Goal: Task Accomplishment & Management: Manage account settings

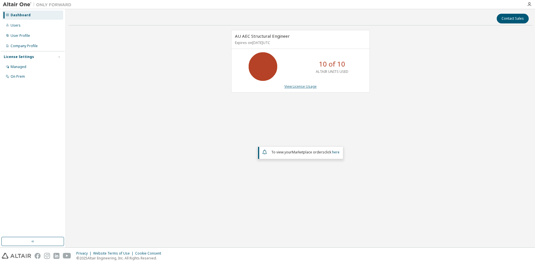
click at [307, 88] on link "View License Usage" at bounding box center [300, 86] width 32 height 5
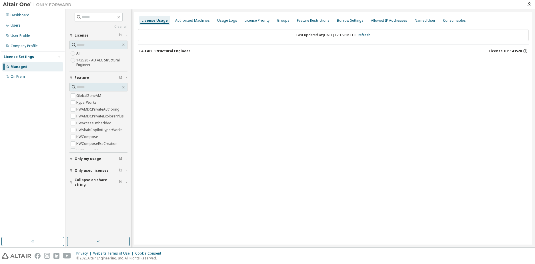
drag, startPoint x: 140, startPoint y: 50, endPoint x: 140, endPoint y: 53, distance: 3.2
click at [139, 50] on icon "button" at bounding box center [139, 50] width 3 height 3
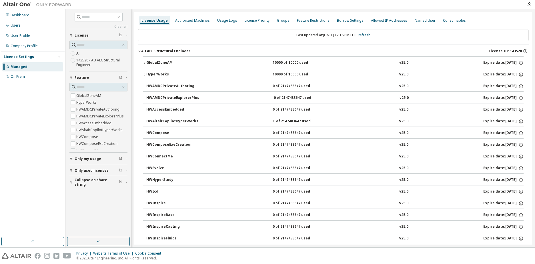
click at [294, 63] on div "10000 of 10000 used" at bounding box center [297, 62] width 51 height 5
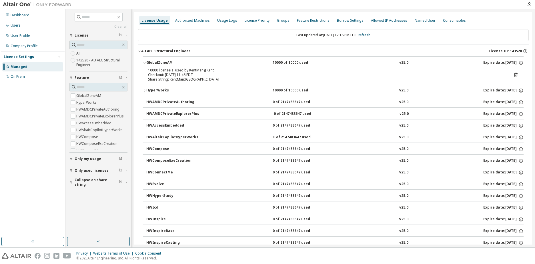
click at [515, 75] on icon at bounding box center [515, 75] width 1 height 1
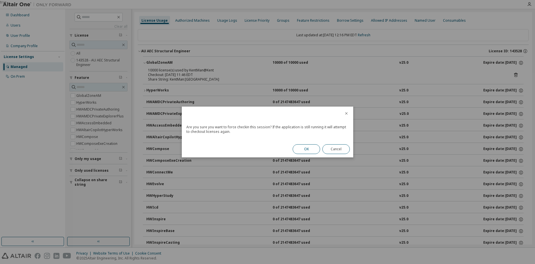
click at [310, 147] on button "OK" at bounding box center [305, 149] width 27 height 10
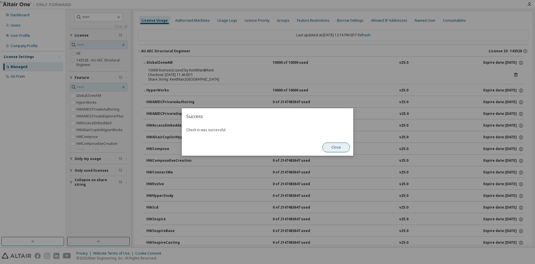
click at [335, 144] on button "Close" at bounding box center [335, 147] width 27 height 10
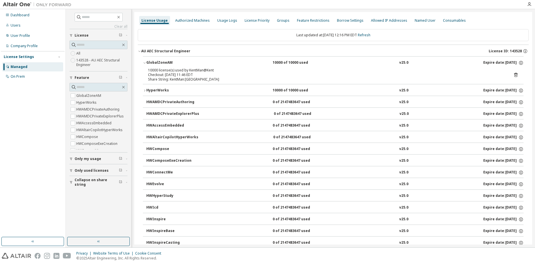
click at [172, 91] on div "HyperWorks" at bounding box center [171, 90] width 51 height 5
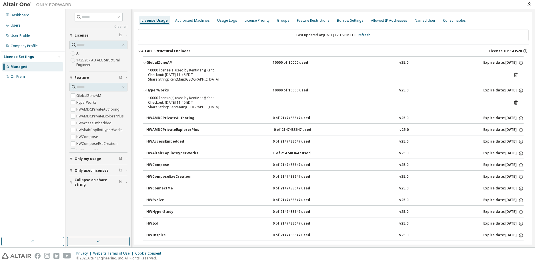
click at [513, 102] on icon at bounding box center [515, 102] width 5 height 5
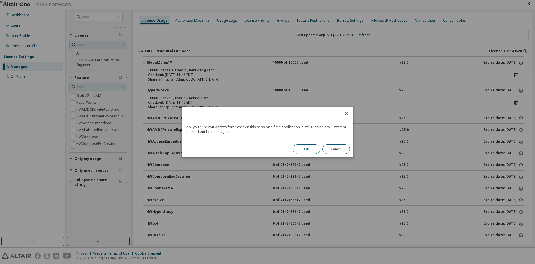
click at [310, 145] on button "OK" at bounding box center [305, 149] width 27 height 10
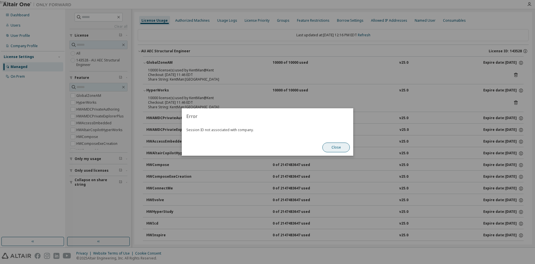
click at [338, 149] on button "Close" at bounding box center [335, 147] width 27 height 10
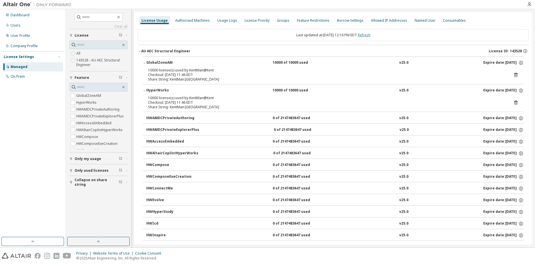
click at [367, 34] on link "Refresh" at bounding box center [363, 35] width 13 height 5
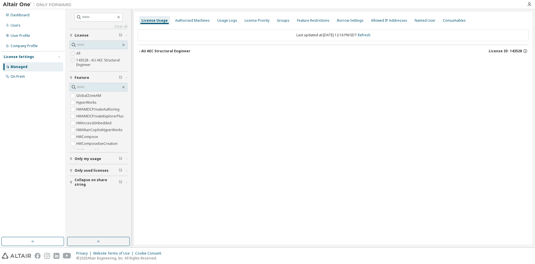
click at [156, 50] on div "AU AEC Structural Engineer" at bounding box center [165, 51] width 49 height 5
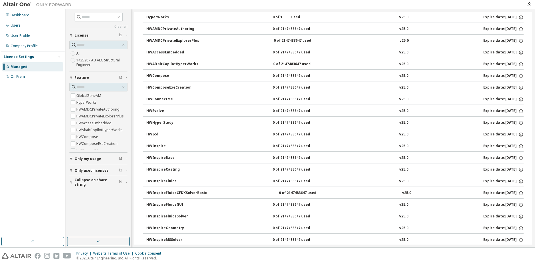
scroll to position [86, 0]
